Goal: Navigation & Orientation: Find specific page/section

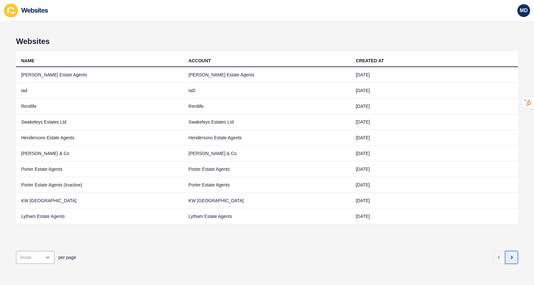
click at [508, 258] on button "button" at bounding box center [511, 257] width 13 height 13
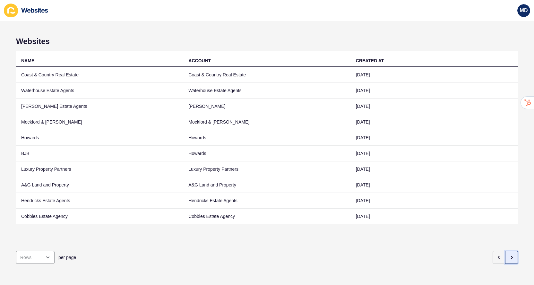
click at [508, 257] on button "button" at bounding box center [511, 257] width 13 height 13
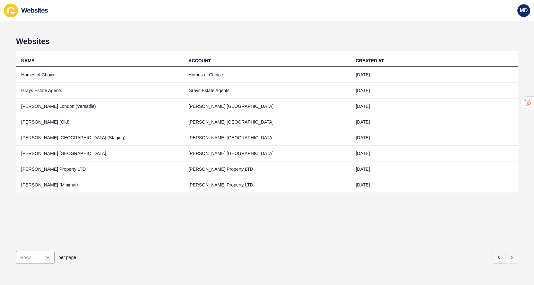
click at [492, 257] on div "per page" at bounding box center [254, 257] width 481 height 13
click at [500, 257] on icon "button" at bounding box center [499, 257] width 5 height 5
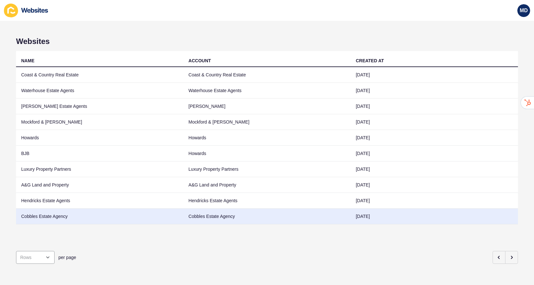
click at [97, 213] on td "Cobbles Estate Agency" at bounding box center [99, 217] width 167 height 16
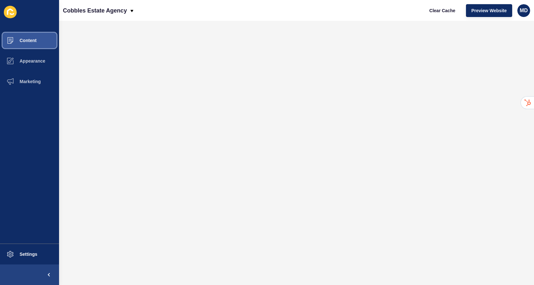
click at [37, 42] on button "Content" at bounding box center [29, 40] width 59 height 21
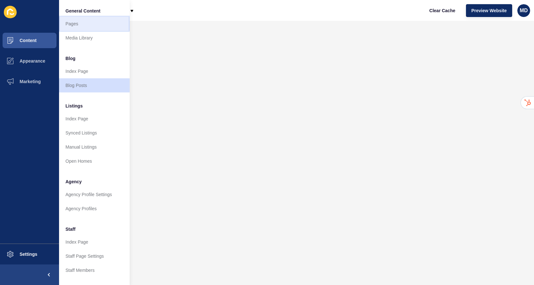
click at [81, 28] on link "Pages" at bounding box center [94, 24] width 71 height 14
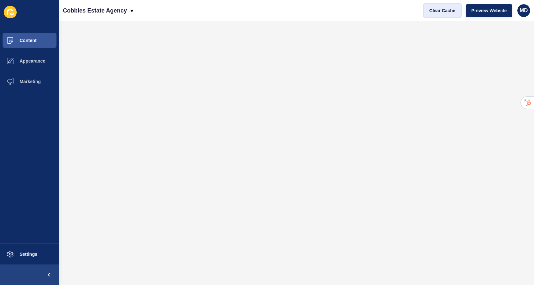
click at [453, 12] on span "Clear Cache" at bounding box center [443, 10] width 26 height 6
click at [477, 15] on button "Preview Website" at bounding box center [489, 10] width 46 height 13
click at [97, 11] on p "Cobbles Estate Agency" at bounding box center [95, 11] width 64 height 16
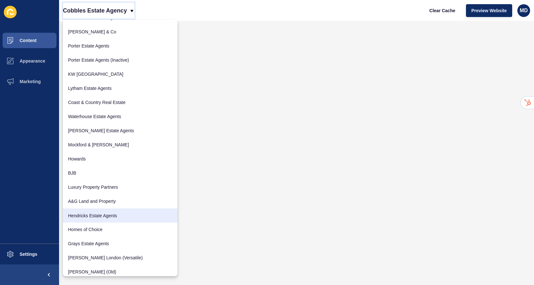
scroll to position [103, 0]
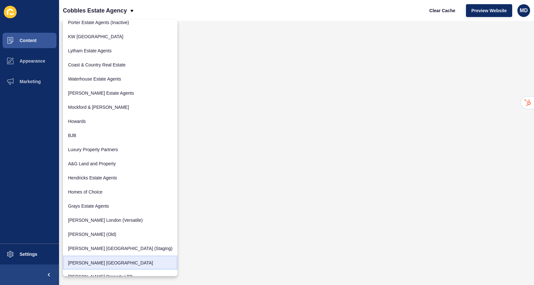
click at [88, 264] on link "[PERSON_NAME] [GEOGRAPHIC_DATA]" at bounding box center [120, 263] width 115 height 14
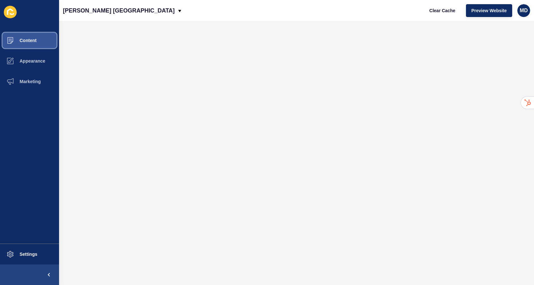
click at [35, 42] on span "Content" at bounding box center [18, 40] width 38 height 5
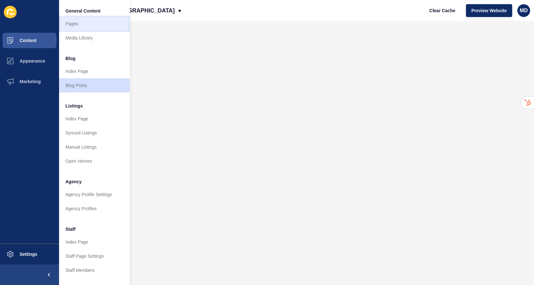
click at [81, 28] on link "Pages" at bounding box center [94, 24] width 71 height 14
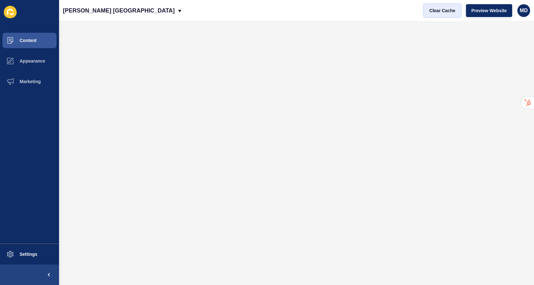
click at [446, 8] on span "Clear Cache" at bounding box center [443, 10] width 26 height 6
click at [83, 2] on div "[PERSON_NAME] [GEOGRAPHIC_DATA] Clear Cache Preview Website MD" at bounding box center [296, 10] width 475 height 21
click at [94, 14] on p "[PERSON_NAME] [GEOGRAPHIC_DATA]" at bounding box center [119, 11] width 112 height 16
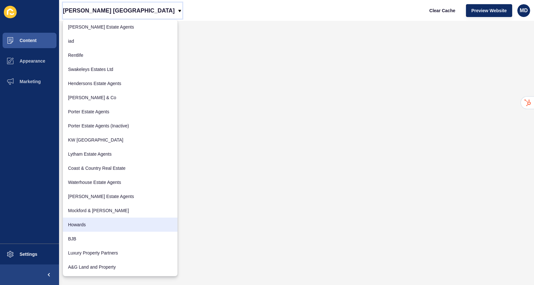
scroll to position [64, 0]
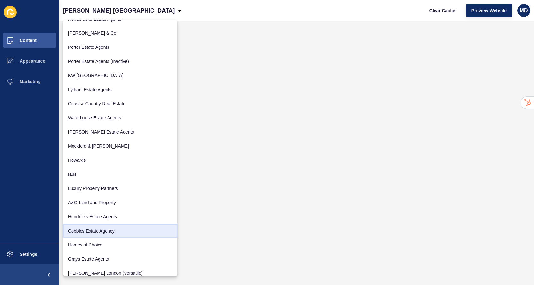
click at [99, 227] on link "Cobbles Estate Agency" at bounding box center [120, 231] width 115 height 14
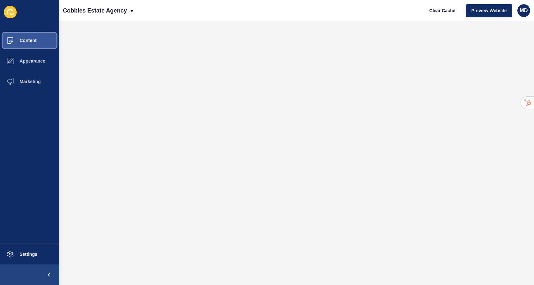
click at [48, 48] on button "Content" at bounding box center [29, 40] width 59 height 21
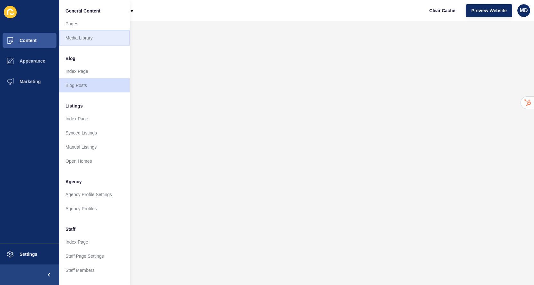
click at [64, 31] on link "Media Library" at bounding box center [94, 38] width 71 height 14
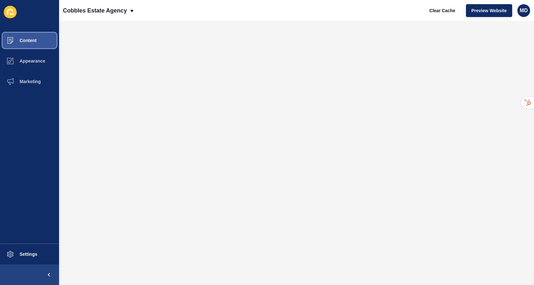
click at [43, 39] on button "Content" at bounding box center [29, 40] width 59 height 21
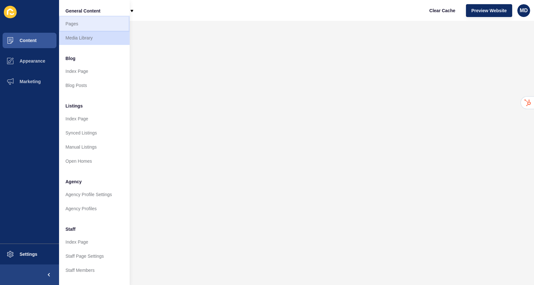
click at [69, 26] on link "Pages" at bounding box center [94, 24] width 71 height 14
